Goal: Information Seeking & Learning: Learn about a topic

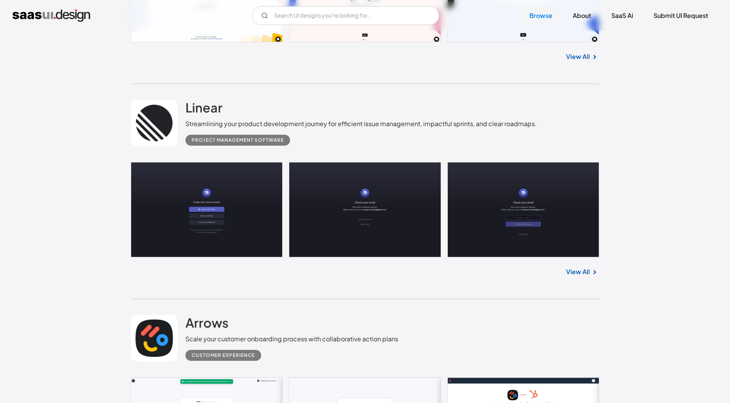
scroll to position [392, 0]
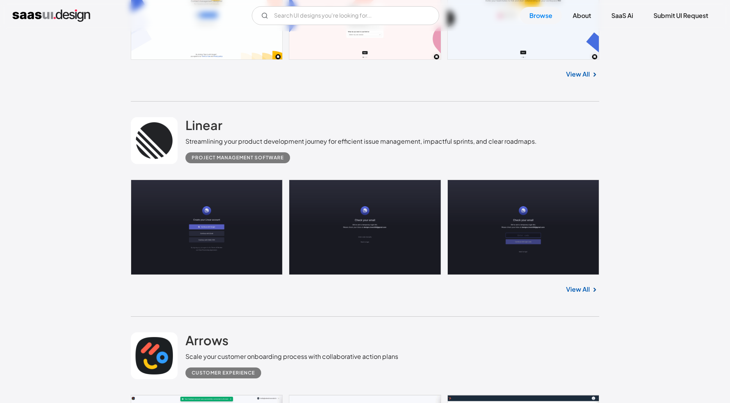
click at [339, 137] on div "Streamlining your product development journey for efficient issue management, i…" at bounding box center [361, 141] width 351 height 9
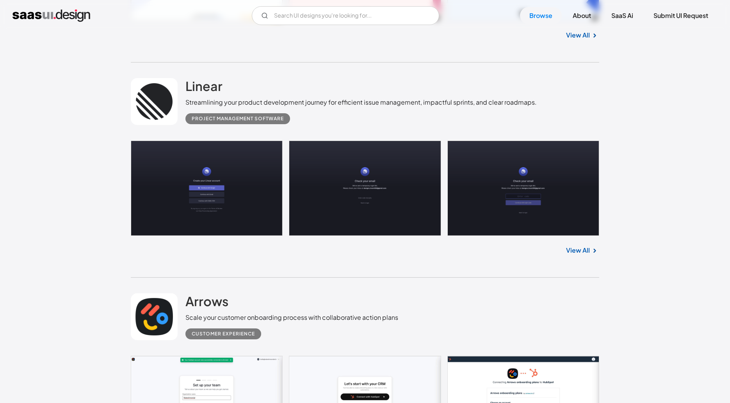
scroll to position [436, 0]
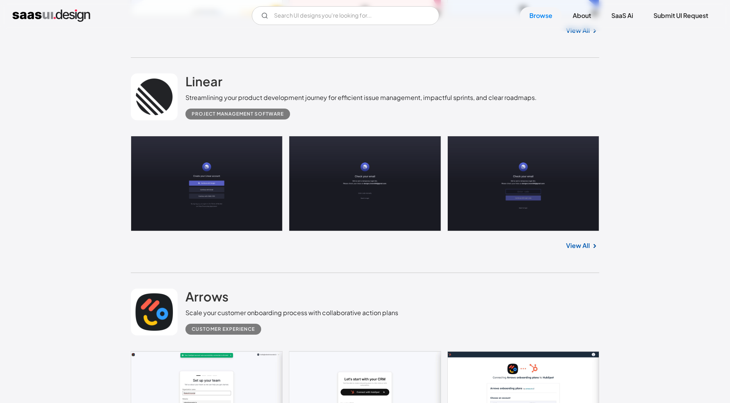
click at [581, 245] on link "View All" at bounding box center [578, 245] width 24 height 9
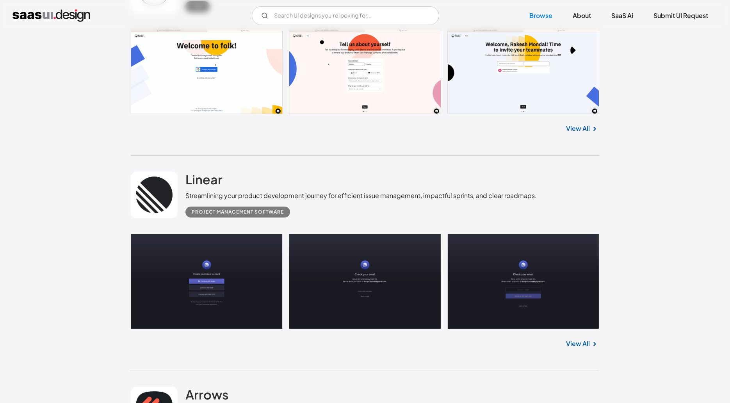
scroll to position [0, 0]
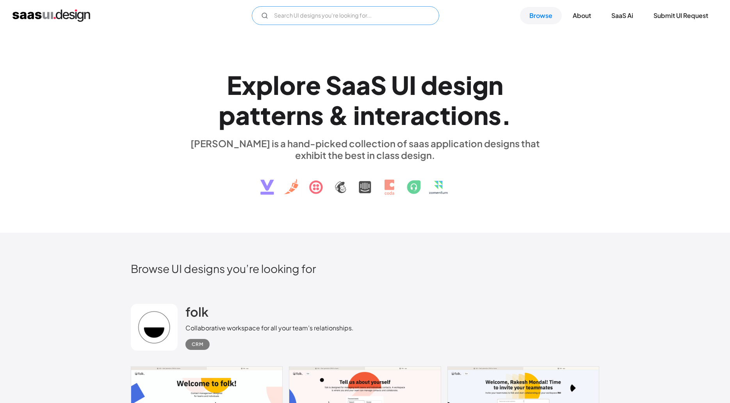
click at [346, 16] on input "Email Form" at bounding box center [345, 15] width 187 height 19
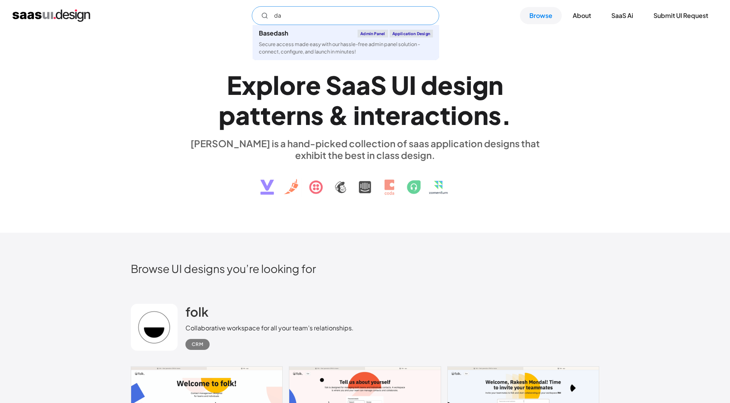
type input "d"
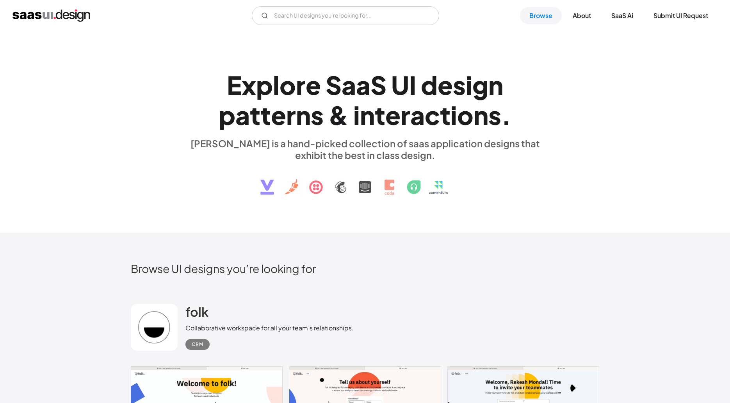
drag, startPoint x: 580, startPoint y: 268, endPoint x: 546, endPoint y: 219, distance: 58.8
click at [483, 272] on h2 "Browse UI designs you’re looking for" at bounding box center [365, 269] width 469 height 14
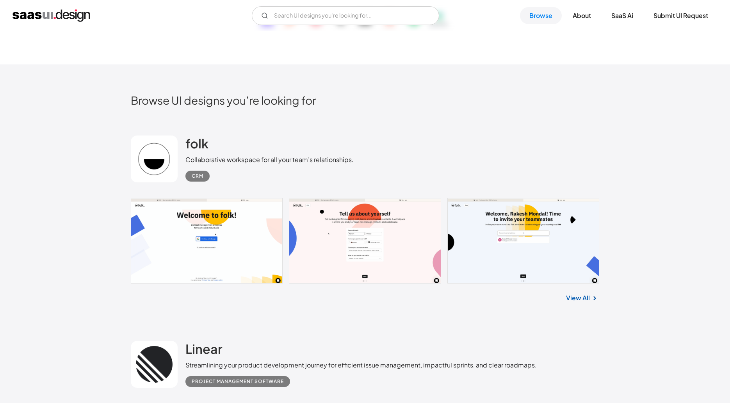
scroll to position [171, 0]
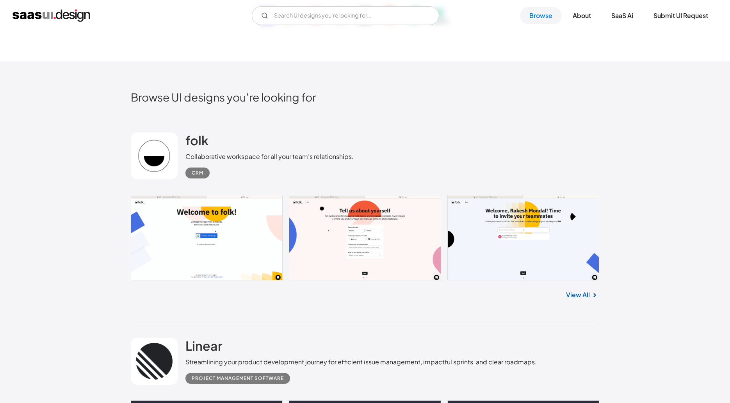
click at [589, 297] on link "View All" at bounding box center [578, 294] width 24 height 9
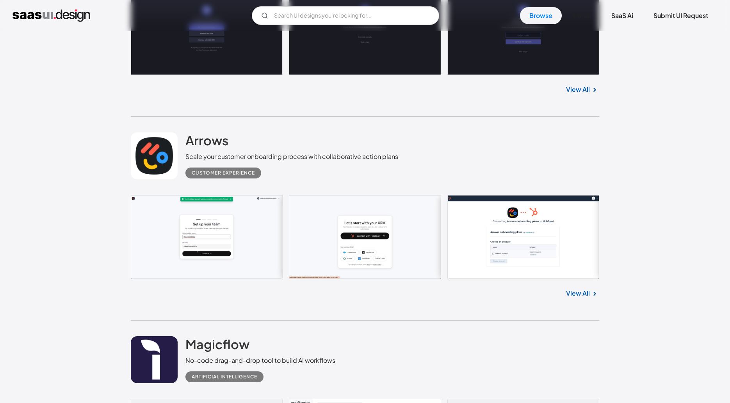
scroll to position [592, 0]
click at [590, 294] on img at bounding box center [594, 293] width 9 height 9
click at [578, 295] on link "View All" at bounding box center [578, 293] width 24 height 9
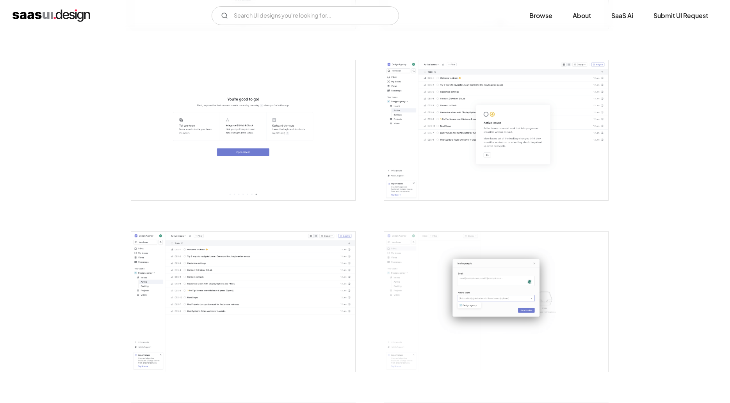
scroll to position [810, 0]
click at [400, 134] on img "open lightbox" at bounding box center [496, 129] width 224 height 140
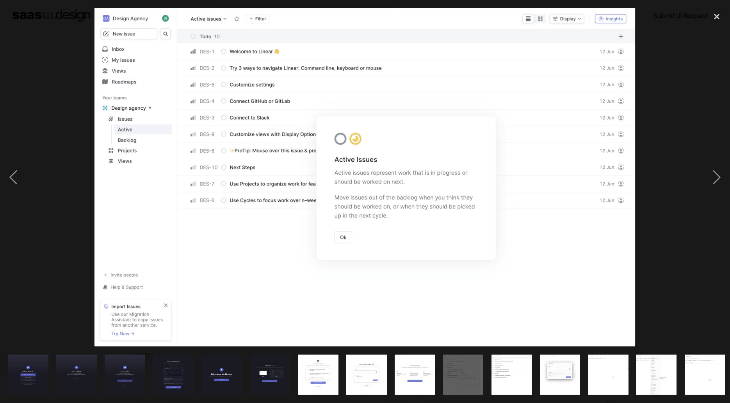
click at [662, 94] on div at bounding box center [365, 177] width 730 height 339
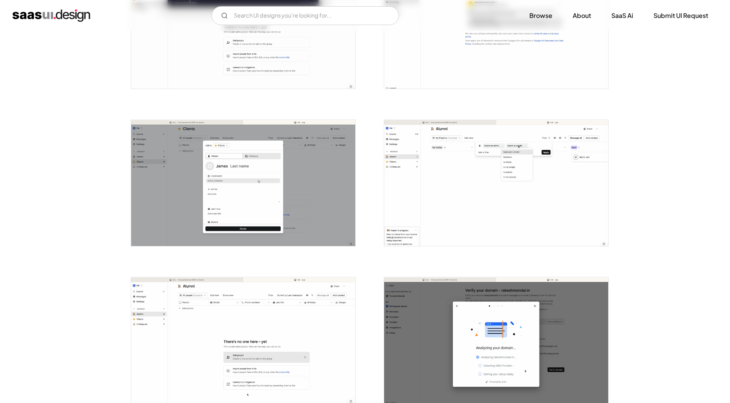
scroll to position [536, 0]
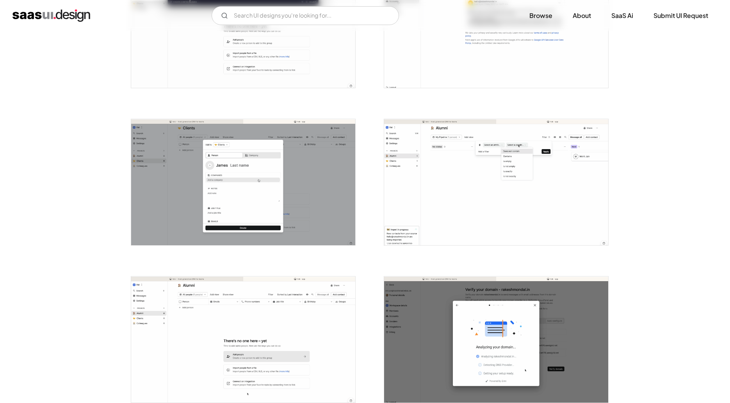
click at [456, 211] on img "open lightbox" at bounding box center [496, 182] width 224 height 126
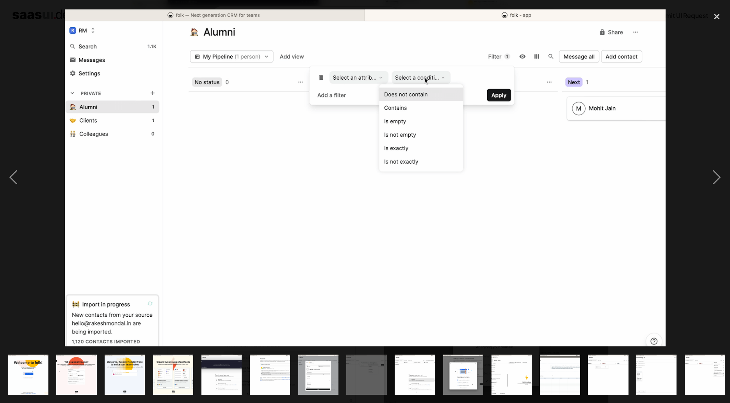
click at [342, 187] on img at bounding box center [365, 177] width 601 height 338
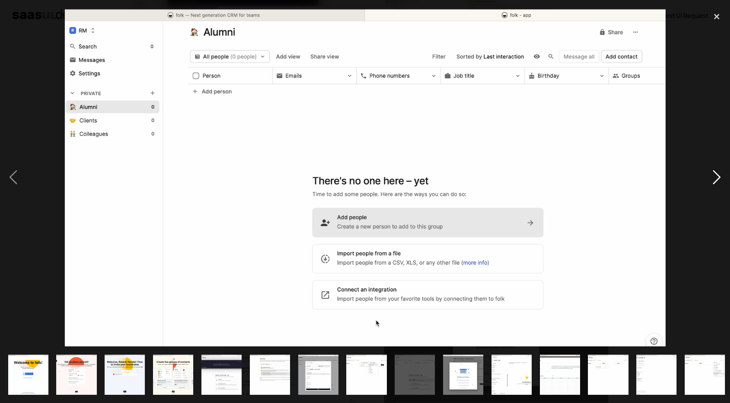
click at [722, 179] on div "next image" at bounding box center [717, 177] width 27 height 339
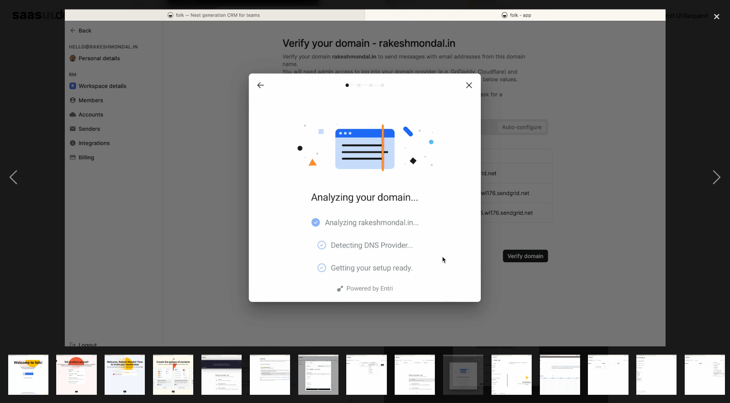
click at [27, 175] on div at bounding box center [365, 177] width 730 height 339
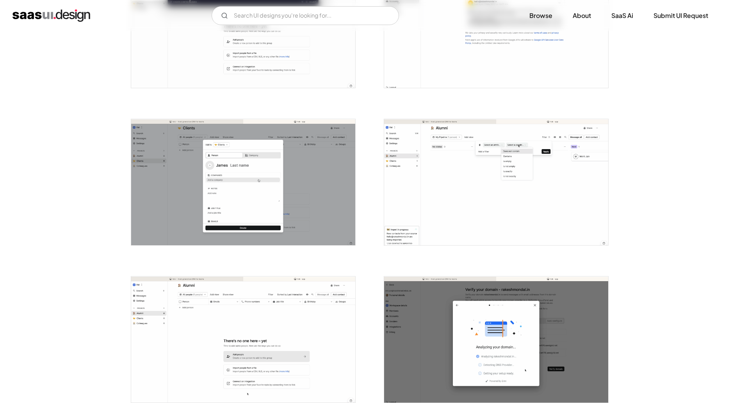
click at [431, 208] on img "open lightbox" at bounding box center [496, 182] width 224 height 126
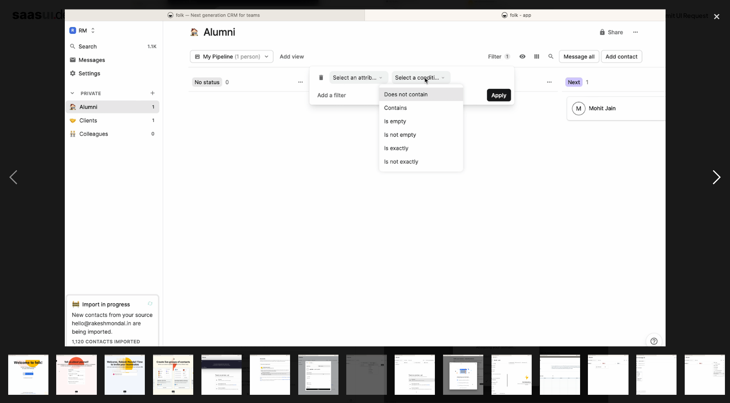
click at [714, 179] on div "next image" at bounding box center [717, 177] width 27 height 339
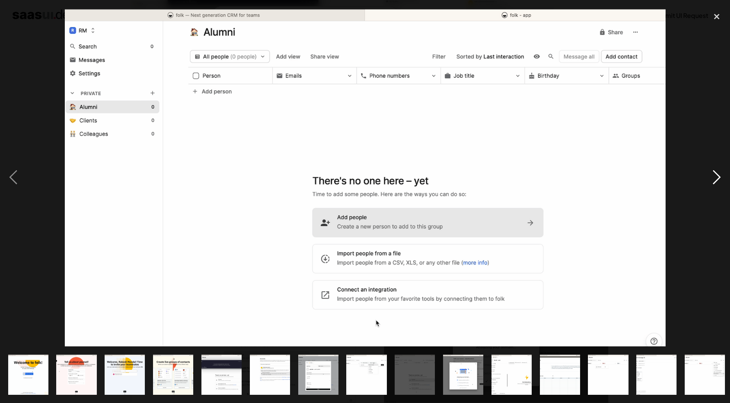
click at [714, 179] on div "next image" at bounding box center [717, 177] width 27 height 339
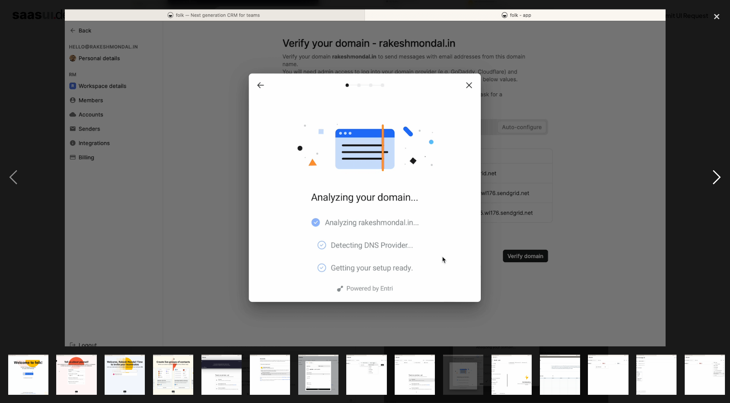
click at [714, 179] on div "next image" at bounding box center [717, 177] width 27 height 339
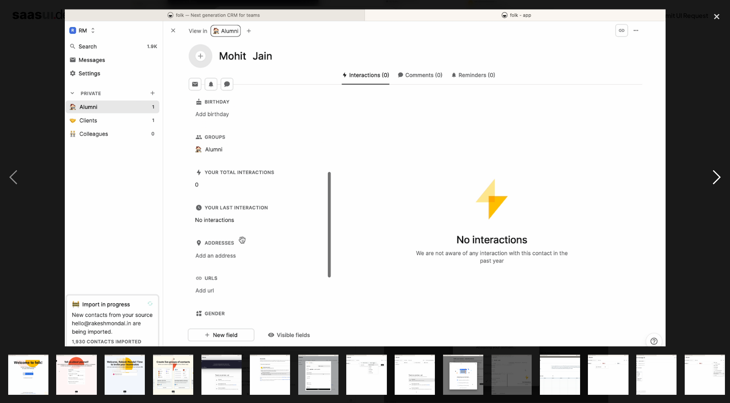
click at [714, 179] on div "next image" at bounding box center [717, 177] width 27 height 339
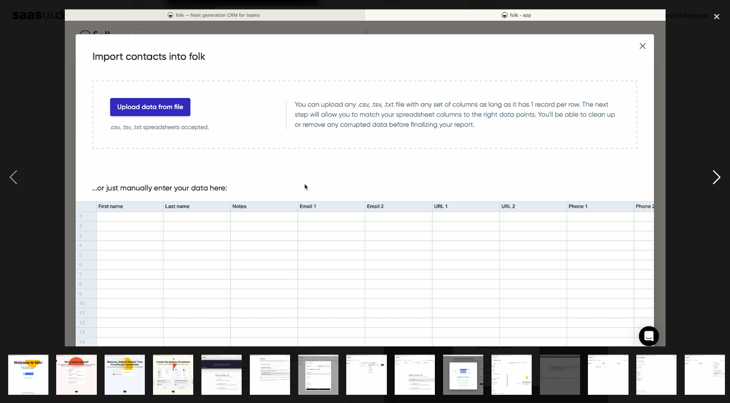
click at [714, 179] on div "next image" at bounding box center [717, 177] width 27 height 339
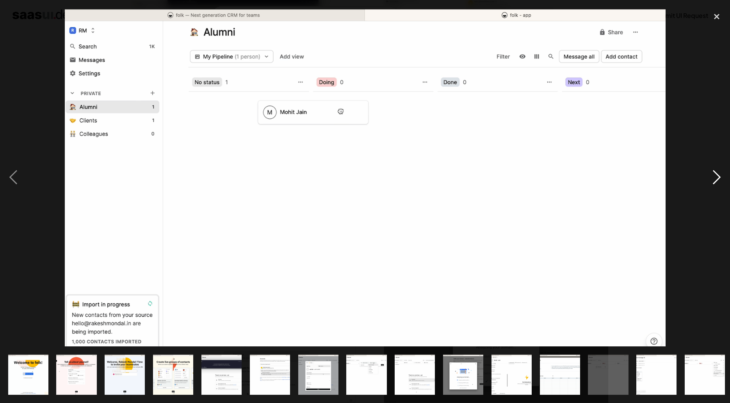
click at [714, 179] on div "next image" at bounding box center [717, 177] width 27 height 339
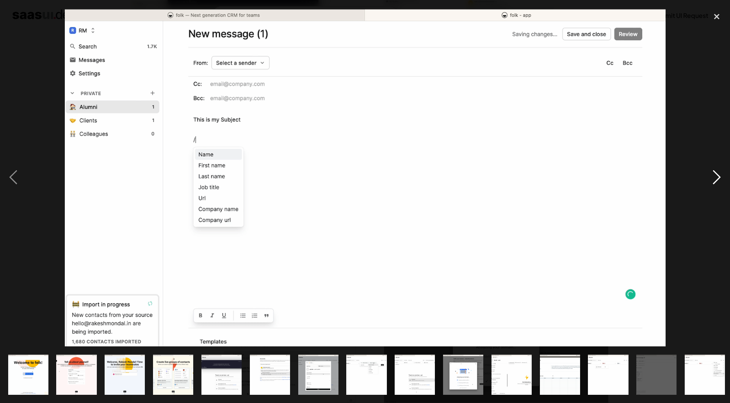
click at [714, 179] on div "next image" at bounding box center [717, 177] width 27 height 339
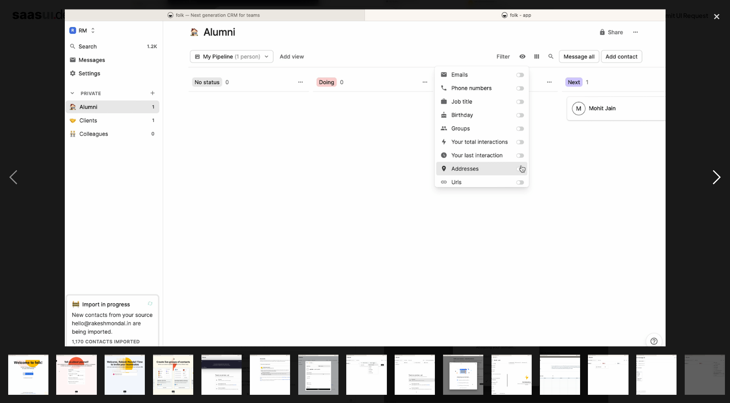
click at [714, 179] on div "next image" at bounding box center [717, 177] width 27 height 339
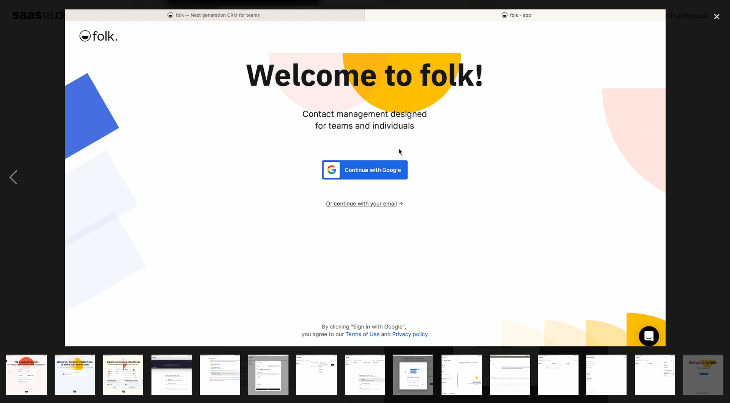
click at [714, 179] on div "next image" at bounding box center [717, 177] width 27 height 339
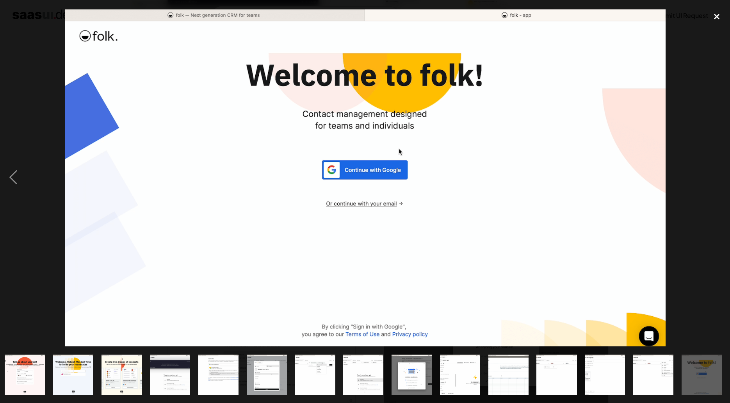
click at [714, 14] on div "close lightbox" at bounding box center [717, 16] width 27 height 17
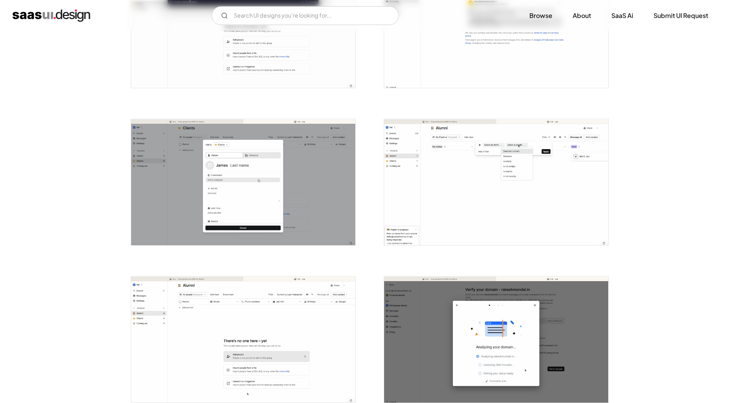
scroll to position [0, 0]
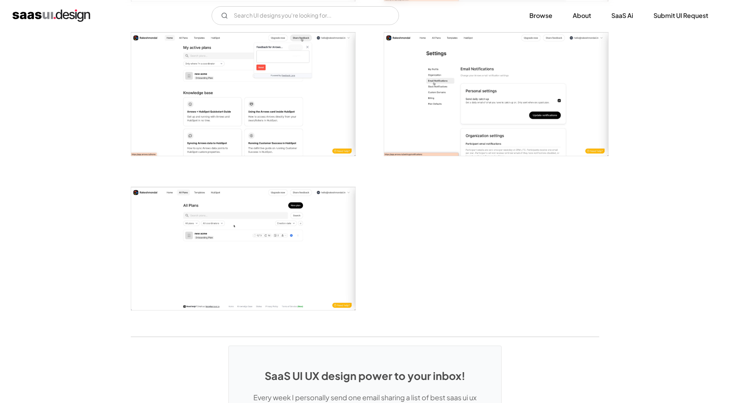
scroll to position [1533, 0]
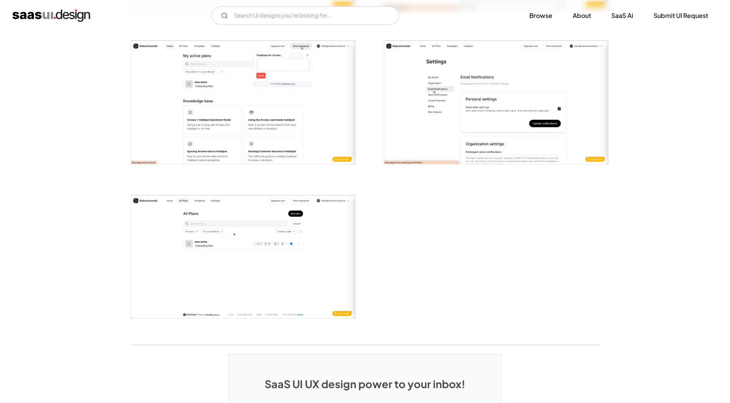
click at [225, 153] on img "open lightbox" at bounding box center [243, 102] width 224 height 123
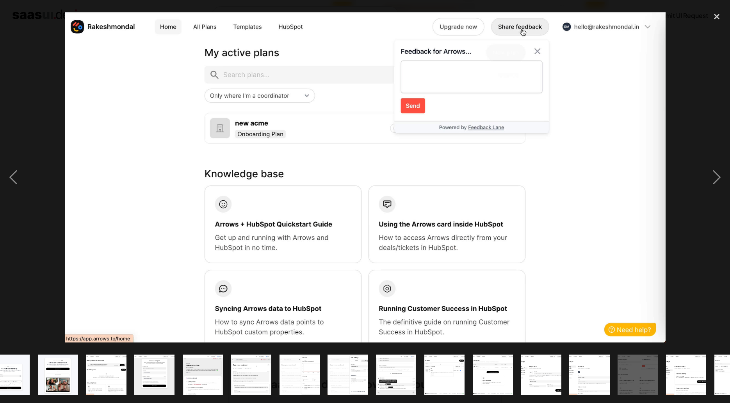
scroll to position [0, 293]
